Goal: Information Seeking & Learning: Check status

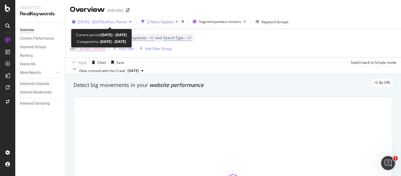
click at [127, 20] on span "vs Prev. Period" at bounding box center [115, 21] width 23 height 5
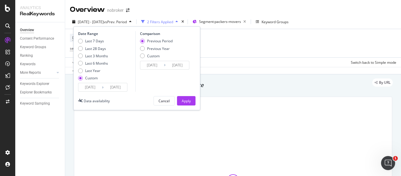
click at [98, 87] on input "[DATE]" at bounding box center [89, 87] width 23 height 8
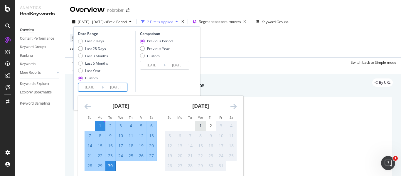
click at [198, 123] on div "1" at bounding box center [200, 126] width 10 height 6
type input "[DATE]"
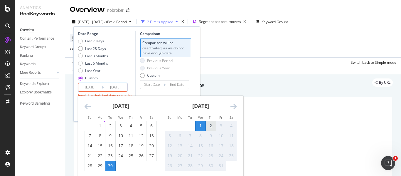
click at [209, 126] on div "2" at bounding box center [211, 126] width 10 height 6
type input "[DATE]"
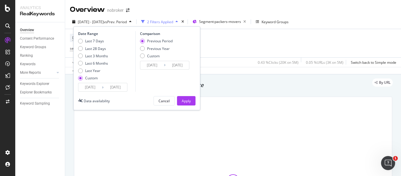
click at [192, 101] on button "Apply" at bounding box center [186, 100] width 18 height 9
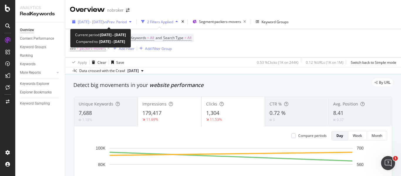
click at [127, 21] on span "vs Prev. Period" at bounding box center [115, 21] width 23 height 5
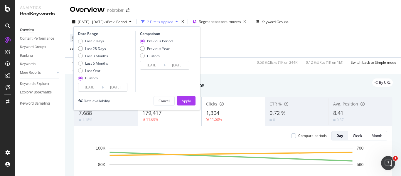
click at [95, 92] on div "Date Range Last 7 Days Last 28 Days Last 3 Months Last 6 Months Last Year Custo…" at bounding box center [136, 68] width 127 height 84
click at [96, 87] on input "[DATE]" at bounding box center [89, 87] width 23 height 8
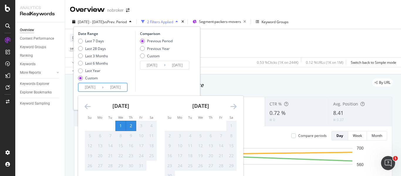
click at [87, 106] on icon "Move backward to switch to the previous month." at bounding box center [87, 106] width 6 height 7
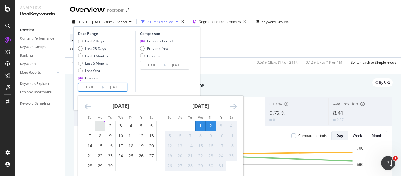
click at [100, 123] on div "1" at bounding box center [100, 126] width 10 height 6
type input "[DATE]"
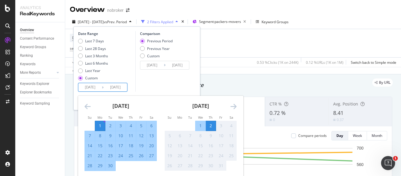
click at [111, 162] on div "30" at bounding box center [110, 166] width 10 height 10
type input "[DATE]"
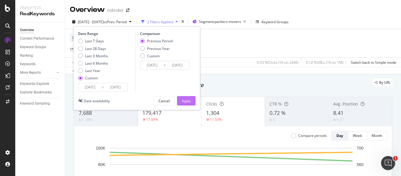
click at [179, 103] on button "Apply" at bounding box center [186, 100] width 18 height 9
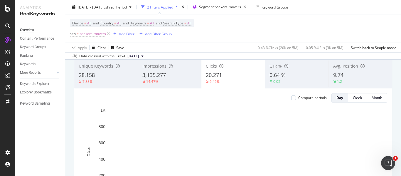
scroll to position [37, 0]
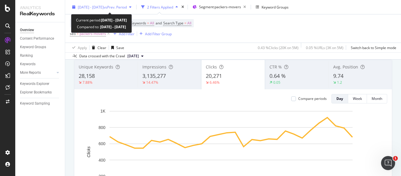
click at [99, 11] on button "[DATE] - [DATE] vs Prev. Period" at bounding box center [102, 6] width 64 height 9
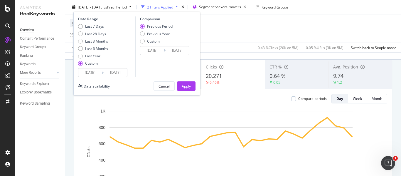
click at [96, 72] on input "[DATE]" at bounding box center [89, 72] width 23 height 8
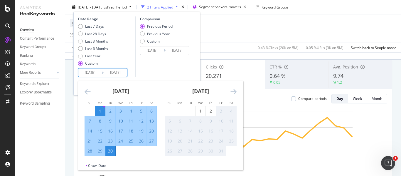
click at [99, 141] on div "22" at bounding box center [100, 141] width 10 height 6
type input "[DATE]"
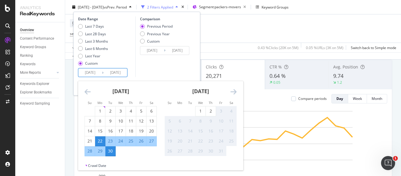
click at [91, 152] on div "28" at bounding box center [90, 151] width 10 height 6
type input "[DATE]"
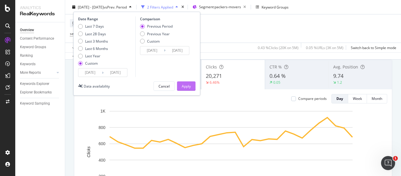
click at [191, 86] on button "Apply" at bounding box center [186, 85] width 18 height 9
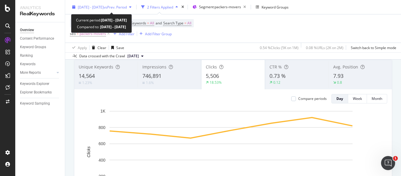
click at [118, 10] on div "[DATE] - [DATE] vs Prev. Period" at bounding box center [102, 7] width 64 height 9
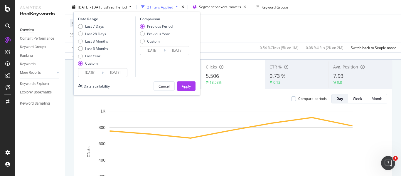
click at [94, 74] on input "[DATE]" at bounding box center [89, 72] width 23 height 8
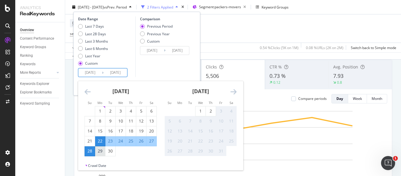
click at [99, 152] on div "29" at bounding box center [100, 151] width 10 height 6
type input "[DATE]"
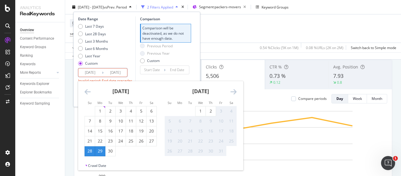
click at [93, 74] on input "[DATE]" at bounding box center [89, 72] width 23 height 8
click at [99, 149] on div "29" at bounding box center [100, 151] width 10 height 6
click at [210, 111] on div "2" at bounding box center [211, 111] width 10 height 6
type input "[DATE]"
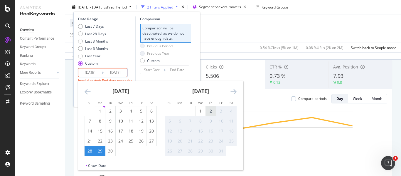
type input "[DATE]"
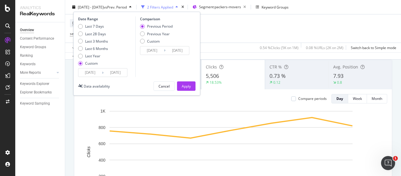
click at [98, 73] on input "[DATE]" at bounding box center [89, 72] width 23 height 8
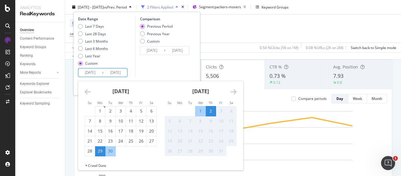
click at [162, 75] on div "Comparison Previous Period Previous Year Custom [DATE] Navigate forward to inte…" at bounding box center [163, 46] width 56 height 60
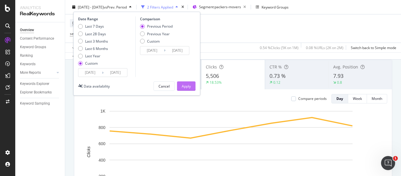
click at [186, 89] on div "Apply" at bounding box center [186, 86] width 9 height 9
